Goal: Information Seeking & Learning: Learn about a topic

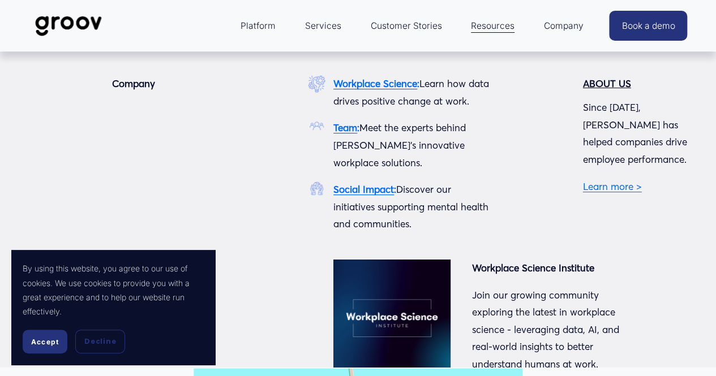
click at [571, 27] on span "Company" at bounding box center [564, 26] width 40 height 16
click at [610, 196] on div "Company Workplace Science : Learn how data drives positive change at work. Team…" at bounding box center [358, 247] width 716 height 345
click at [610, 187] on link "Learn more >" at bounding box center [612, 187] width 59 height 12
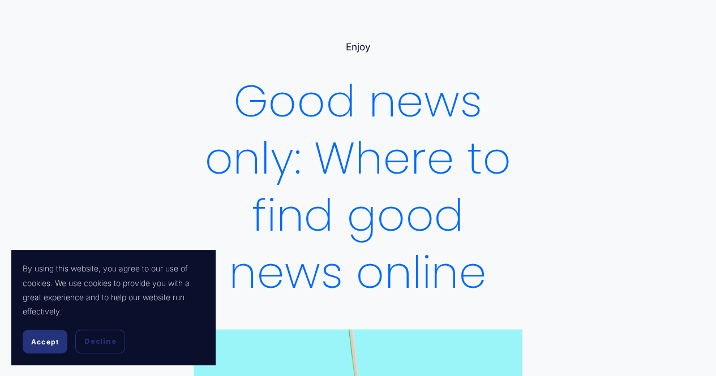
scroll to position [57, 0]
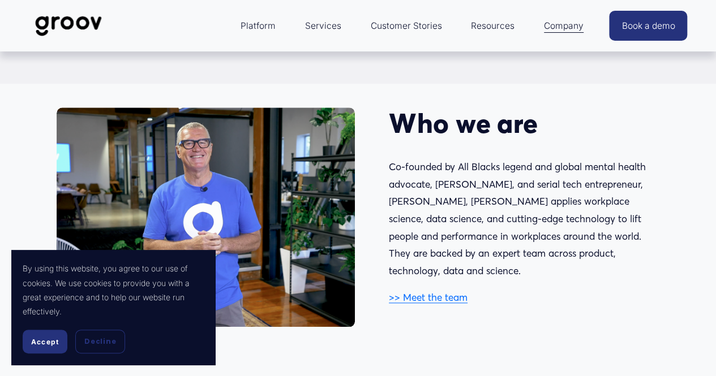
scroll to position [510, 0]
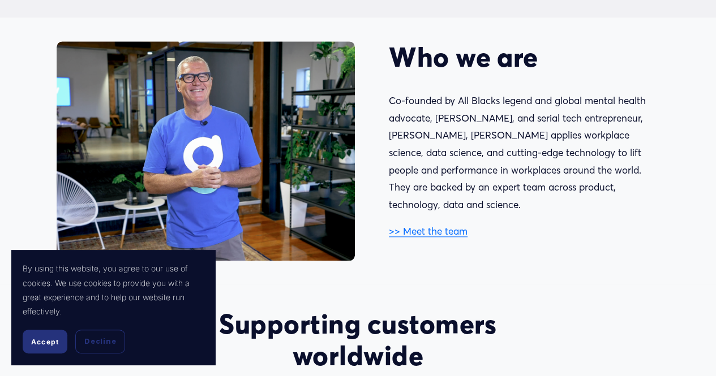
click at [97, 344] on span "Decline" at bounding box center [100, 342] width 32 height 10
